Goal: Check status

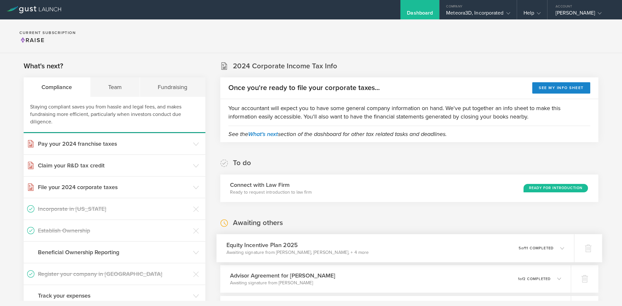
click at [559, 251] on icon at bounding box center [558, 248] width 11 height 6
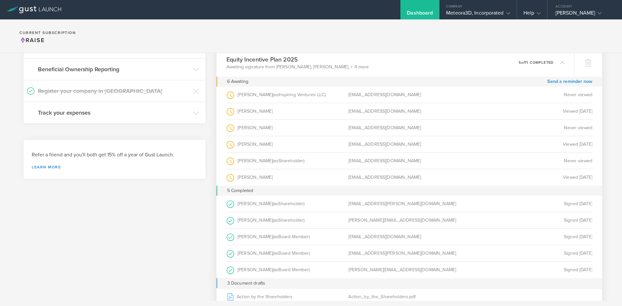
scroll to position [200, 0]
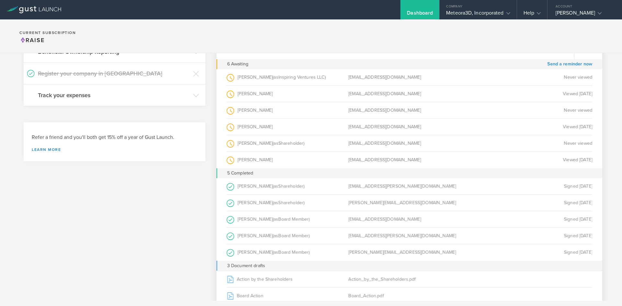
click at [297, 205] on span "Shareholder" at bounding box center [290, 203] width 25 height 6
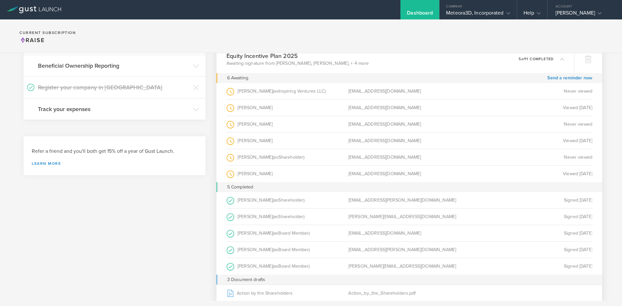
scroll to position [155, 0]
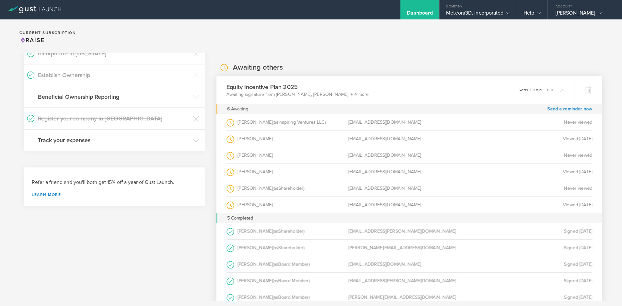
click at [538, 91] on p "5 of 11 completed" at bounding box center [535, 90] width 35 height 4
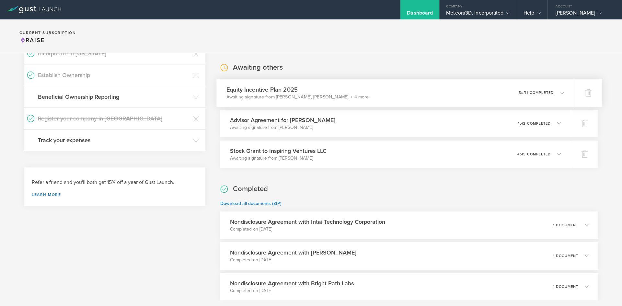
click at [423, 95] on div "Equity Incentive Plan 2025 Awaiting signature from Gaurav Manchanda, John Harri…" at bounding box center [394, 93] width 357 height 28
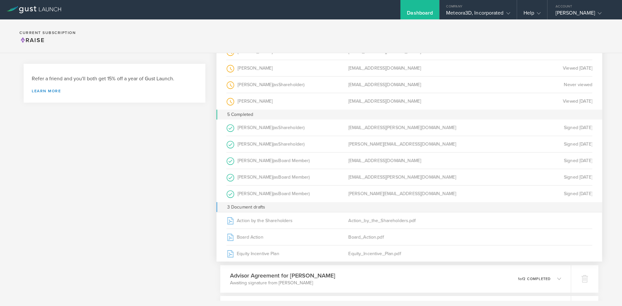
scroll to position [283, 0]
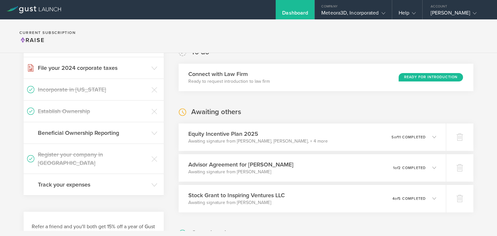
scroll to position [137, 0]
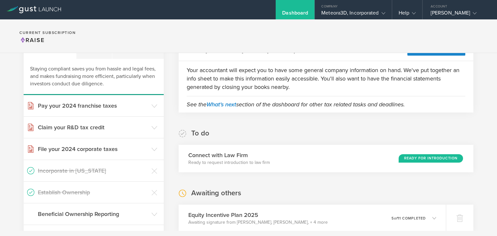
scroll to position [112, 0]
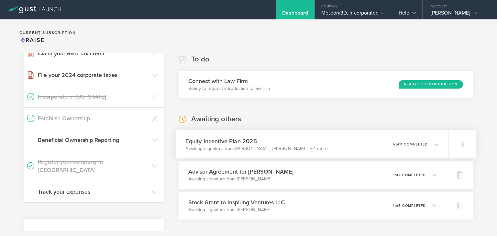
click at [427, 138] on div "Equity Incentive Plan 2025 Awaiting signature from Gaurav Manchanda, John Harri…" at bounding box center [312, 144] width 273 height 28
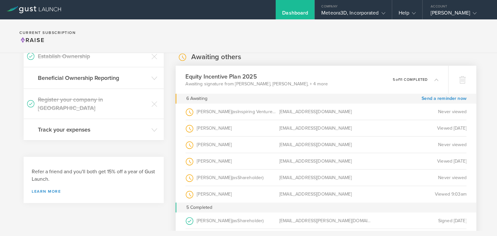
scroll to position [185, 0]
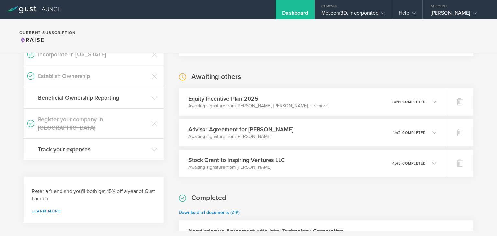
scroll to position [179, 0]
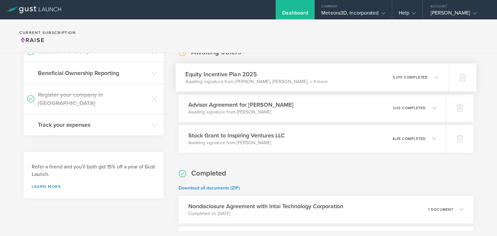
click at [414, 77] on p "5 of 11 completed" at bounding box center [410, 77] width 35 height 4
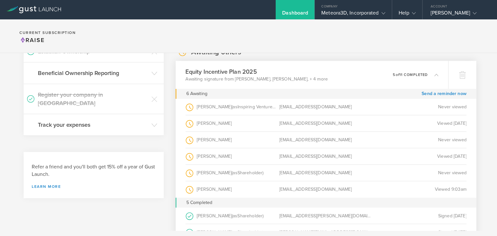
click at [413, 75] on p "5 of 11 completed" at bounding box center [410, 75] width 35 height 4
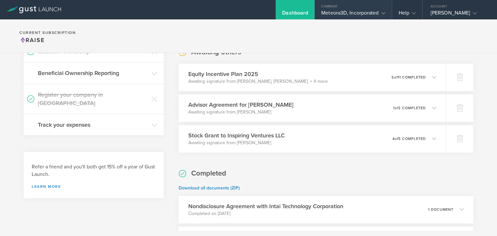
click at [358, 15] on div "Meteora3D, Incorporated" at bounding box center [354, 15] width 64 height 10
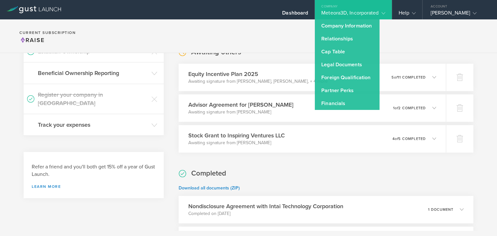
click at [396, 45] on section "Current Subscription Raise" at bounding box center [248, 36] width 497 height 34
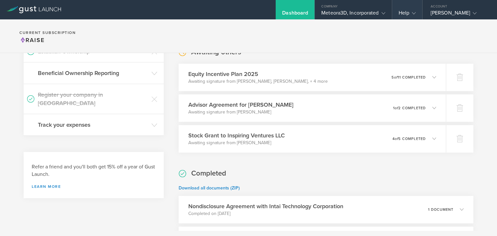
click at [403, 14] on div "Help" at bounding box center [407, 15] width 17 height 10
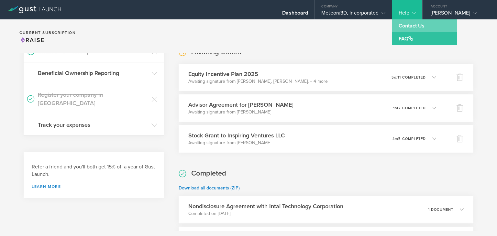
click at [405, 24] on link "Contact Us" at bounding box center [424, 25] width 65 height 13
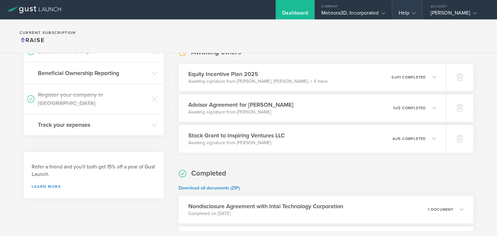
click at [405, 14] on div "Help" at bounding box center [407, 15] width 17 height 10
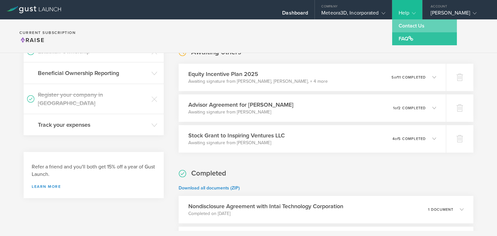
drag, startPoint x: 407, startPoint y: 26, endPoint x: 400, endPoint y: 31, distance: 8.6
drag, startPoint x: 400, startPoint y: 31, endPoint x: 468, endPoint y: 33, distance: 68.0
click at [468, 33] on section "Current Subscription Raise" at bounding box center [248, 36] width 497 height 34
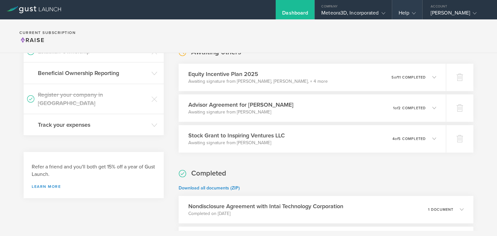
click at [412, 12] on gust-icon at bounding box center [413, 13] width 6 height 6
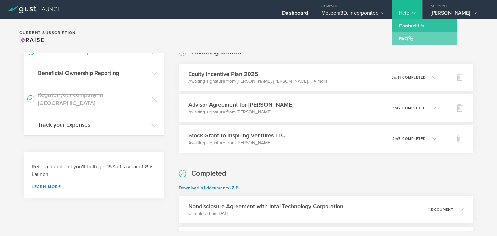
click at [412, 45] on link "FAQ" at bounding box center [424, 38] width 65 height 13
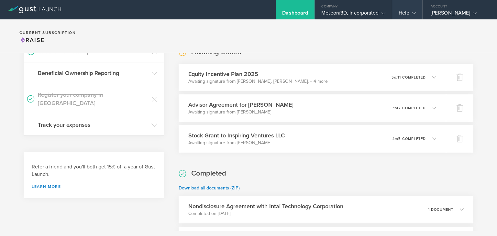
click at [401, 10] on div "Help" at bounding box center [407, 15] width 17 height 10
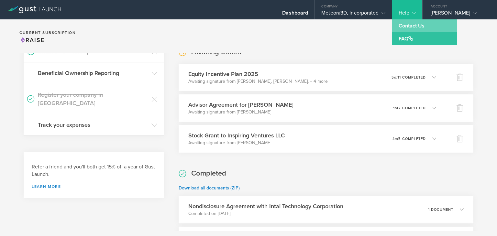
click at [404, 26] on link "Contact Us" at bounding box center [424, 25] width 65 height 13
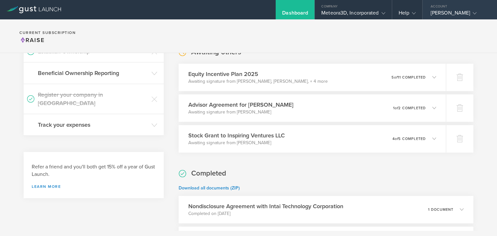
click at [436, 11] on div "[PERSON_NAME]" at bounding box center [458, 15] width 55 height 10
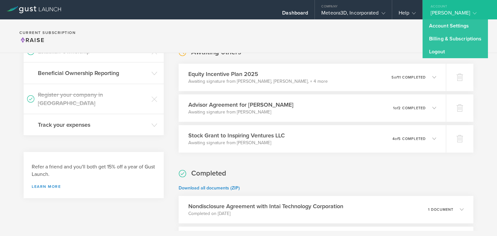
click at [387, 36] on section "Current Subscription Raise" at bounding box center [248, 36] width 497 height 34
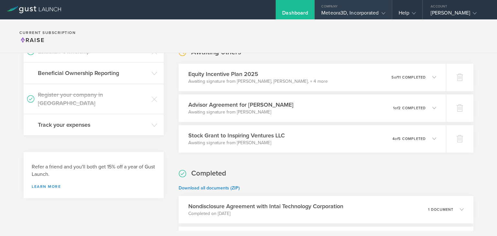
click at [353, 17] on div "Meteora3D, Incorporated" at bounding box center [354, 15] width 64 height 10
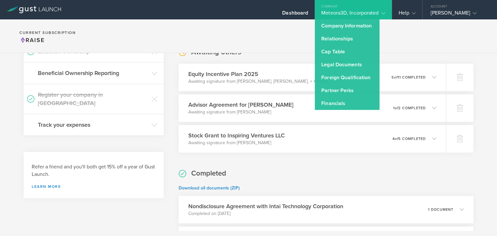
click at [228, 26] on section "Current Subscription Raise" at bounding box center [248, 36] width 497 height 34
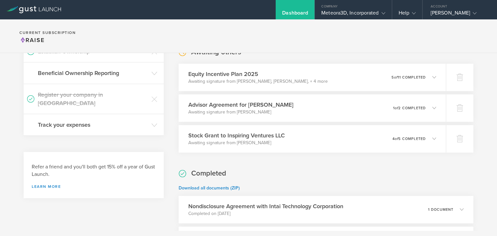
click at [305, 11] on div "Dashboard" at bounding box center [295, 15] width 26 height 10
click at [403, 9] on div "Help" at bounding box center [407, 9] width 30 height 19
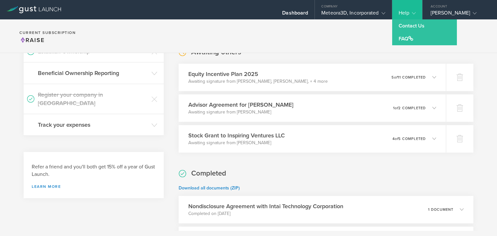
click at [340, 39] on section "Current Subscription Raise" at bounding box center [248, 36] width 497 height 34
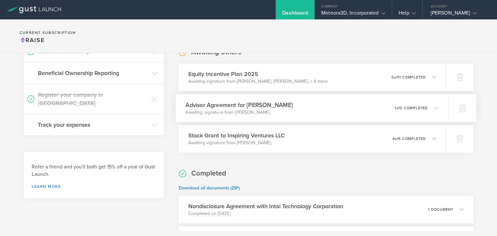
scroll to position [0, 0]
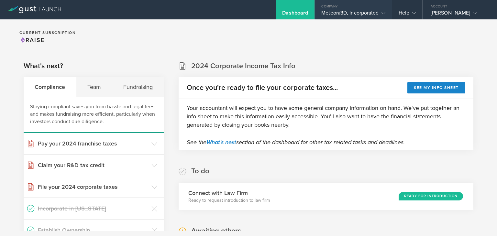
click at [362, 13] on div "Meteora3D, Incorporated" at bounding box center [354, 15] width 64 height 10
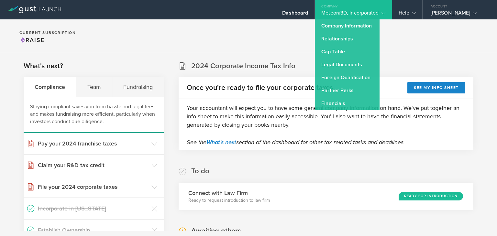
click at [403, 39] on section "Current Subscription Raise" at bounding box center [248, 36] width 497 height 34
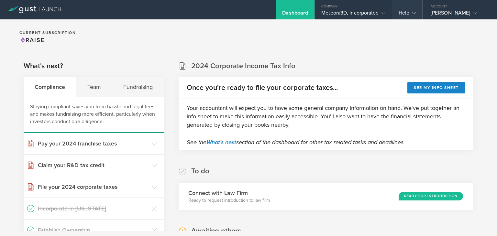
click at [410, 13] on div "Help" at bounding box center [407, 15] width 17 height 10
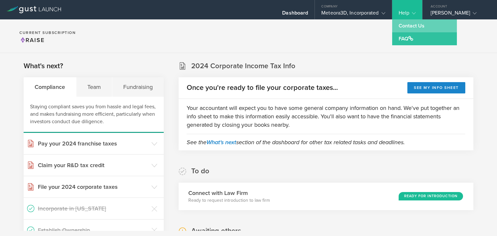
click at [412, 26] on link "Contact Us" at bounding box center [424, 25] width 65 height 13
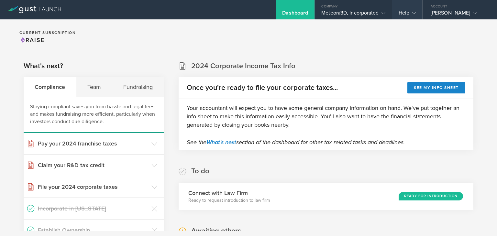
click at [402, 11] on div "Help" at bounding box center [407, 15] width 17 height 10
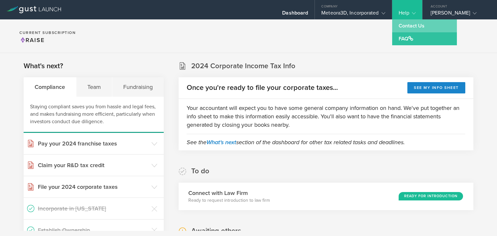
click at [402, 21] on link "Contact Us" at bounding box center [424, 25] width 65 height 13
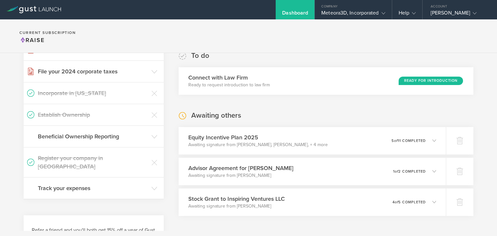
scroll to position [158, 0]
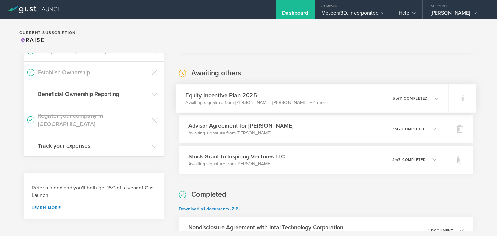
click at [435, 96] on icon at bounding box center [437, 98] width 4 height 4
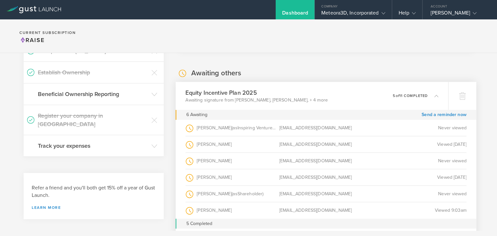
click at [425, 99] on div "0 undeliverable 5 of 11 completed" at bounding box center [416, 95] width 46 height 11
